Goal: Find specific page/section: Find specific page/section

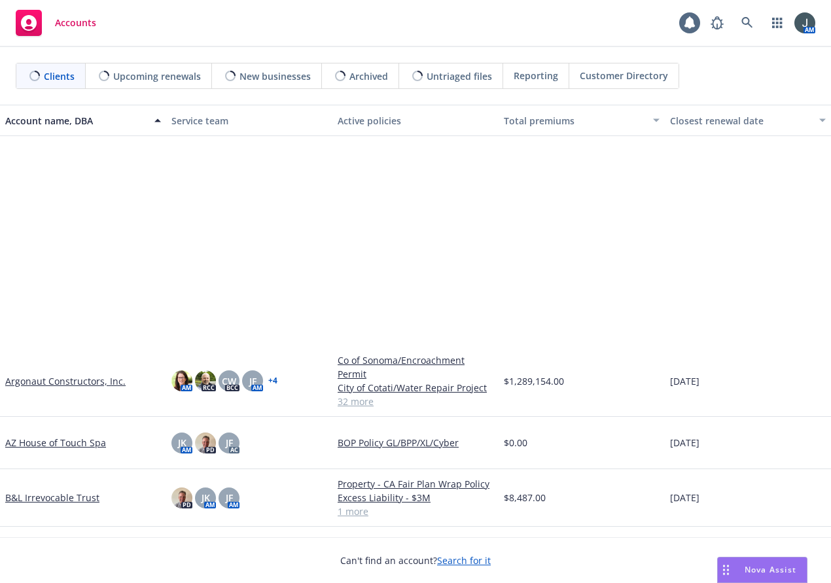
scroll to position [916, 0]
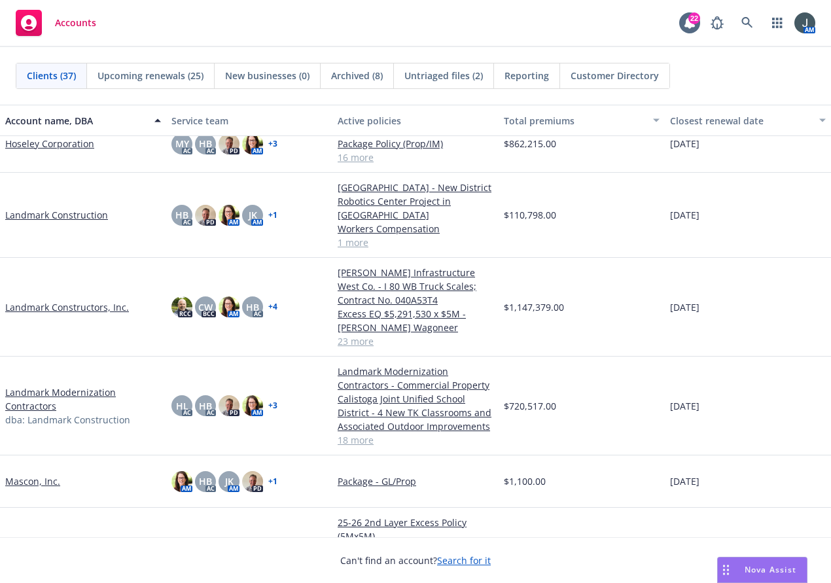
click at [73, 306] on link "Landmark Constructors, Inc." at bounding box center [67, 307] width 124 height 14
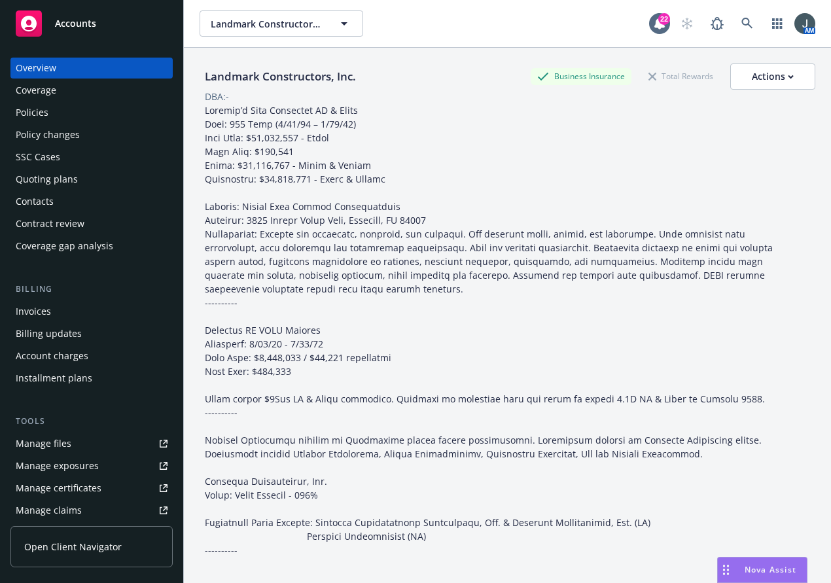
click at [69, 178] on div "Quoting plans" at bounding box center [47, 179] width 62 height 21
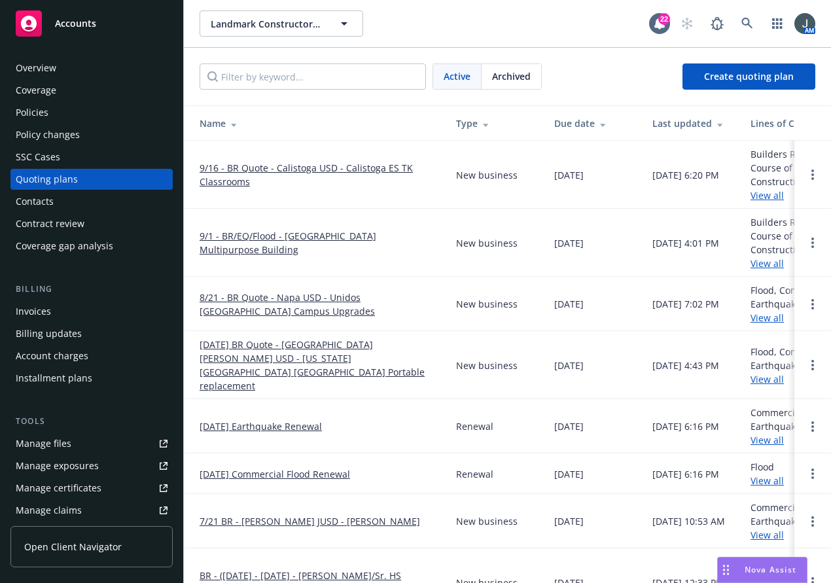
click at [329, 239] on link "9/1 - BR/EQ/Flood - [GEOGRAPHIC_DATA] Multipurpose Building" at bounding box center [318, 242] width 236 height 27
